Goal: Information Seeking & Learning: Learn about a topic

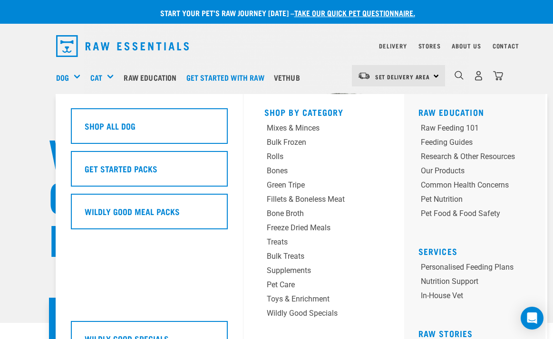
click at [73, 75] on div "Dog" at bounding box center [72, 77] width 32 height 38
click at [278, 156] on div "Rolls" at bounding box center [314, 156] width 94 height 11
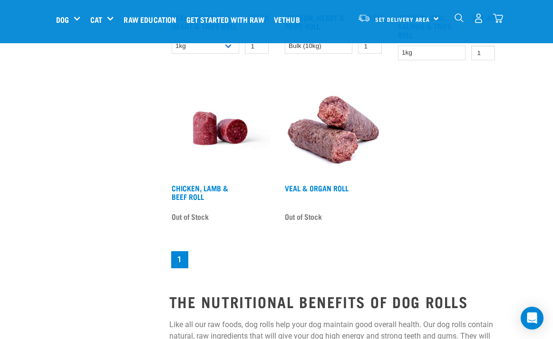
scroll to position [399, 0]
click at [324, 150] on img at bounding box center [333, 128] width 102 height 102
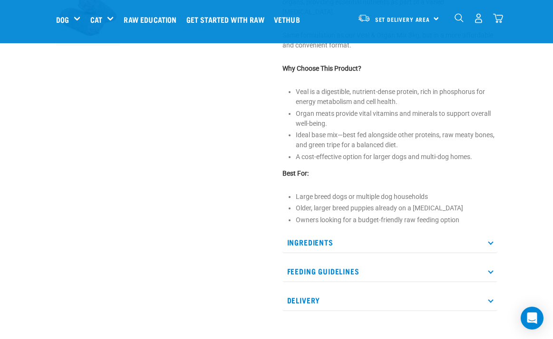
scroll to position [320, 0]
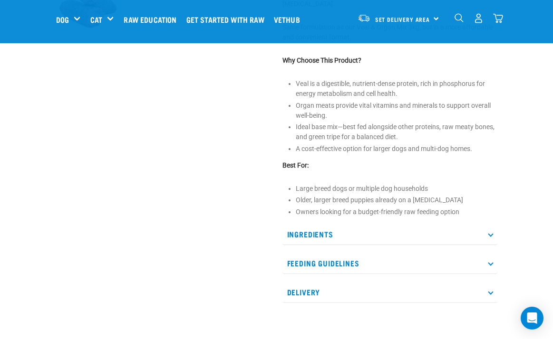
click at [326, 224] on p "Ingredients" at bounding box center [389, 234] width 215 height 21
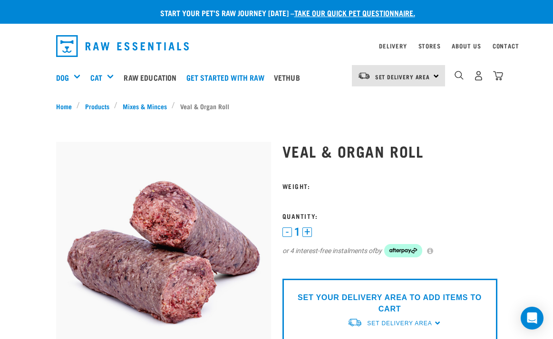
scroll to position [0, 0]
click at [117, 46] on img "dropdown navigation" at bounding box center [122, 46] width 133 height 22
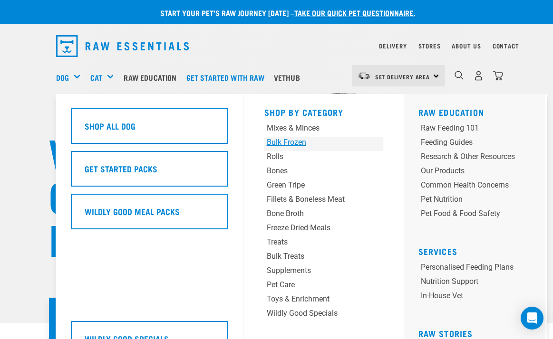
click at [292, 141] on div "Bulk Frozen" at bounding box center [314, 142] width 94 height 11
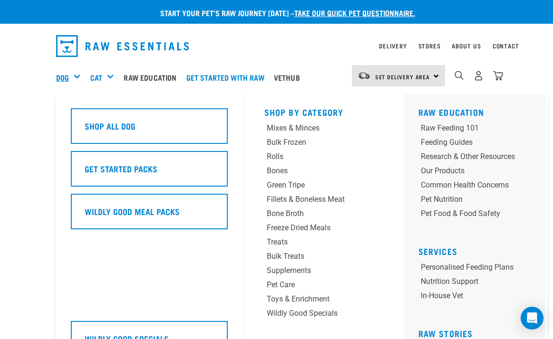
click at [67, 76] on link "Dog" at bounding box center [62, 77] width 13 height 11
click at [296, 273] on div "Supplements" at bounding box center [314, 270] width 94 height 11
click at [62, 80] on link "Dog" at bounding box center [62, 77] width 13 height 11
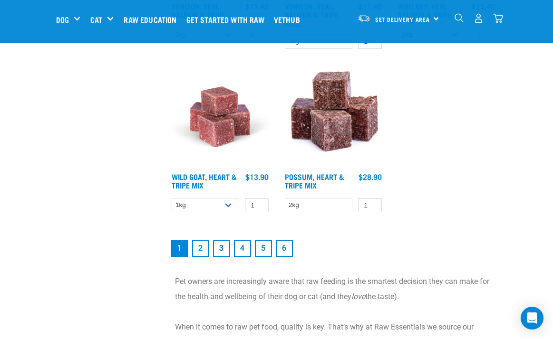
scroll to position [1809, 0]
click at [200, 257] on link "2" at bounding box center [200, 248] width 17 height 17
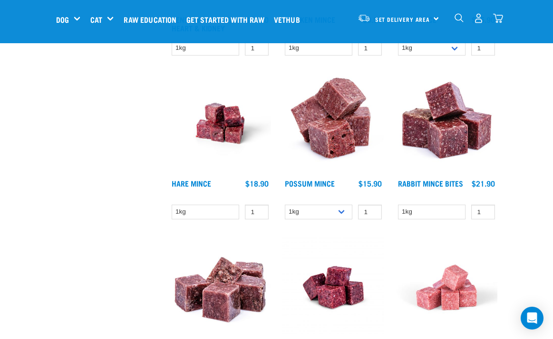
scroll to position [736, 0]
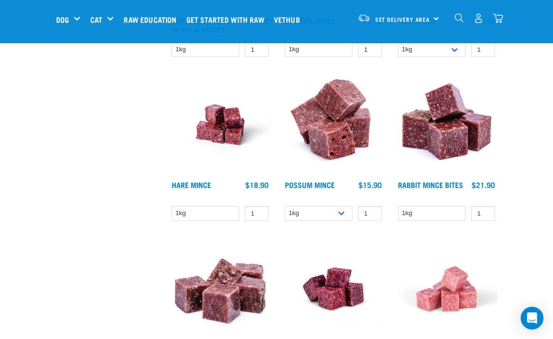
click at [225, 132] on img at bounding box center [220, 125] width 102 height 102
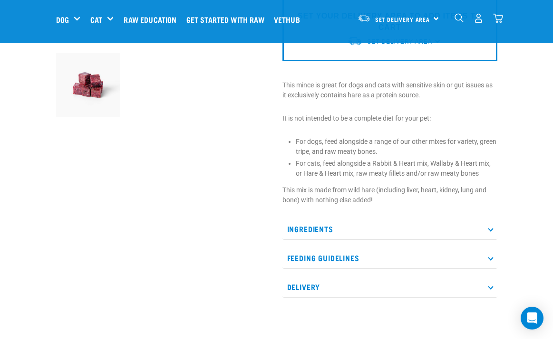
scroll to position [241, 0]
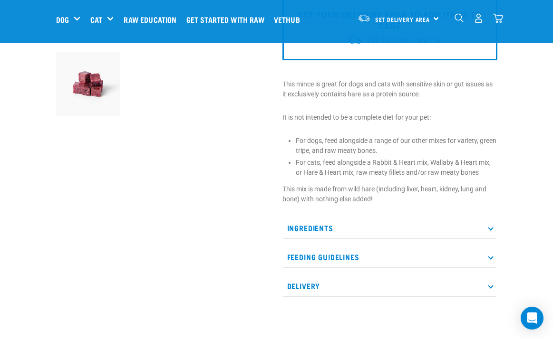
click at [315, 227] on p "Ingredients" at bounding box center [389, 228] width 215 height 21
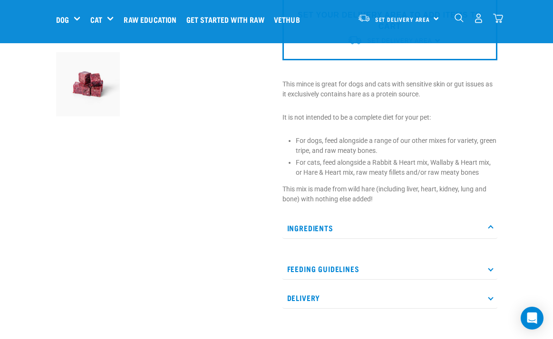
click at [315, 227] on p "Ingredients" at bounding box center [389, 228] width 215 height 21
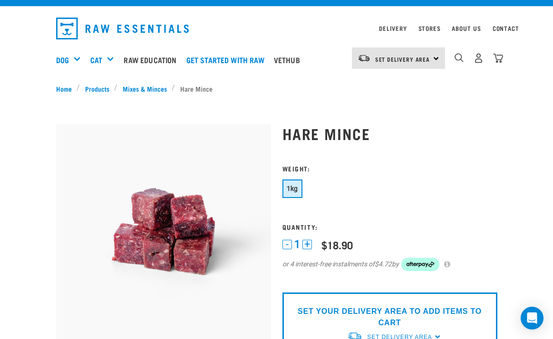
scroll to position [16, 0]
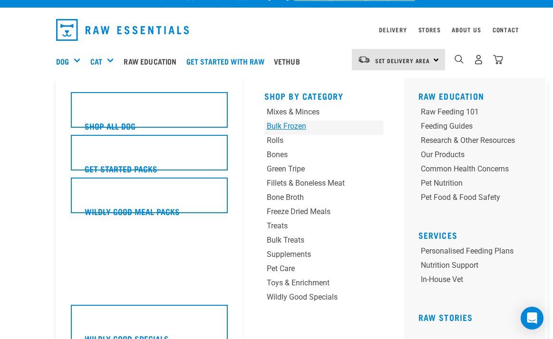
click at [294, 124] on div "Bulk Frozen" at bounding box center [314, 126] width 94 height 11
